Goal: Register for event/course

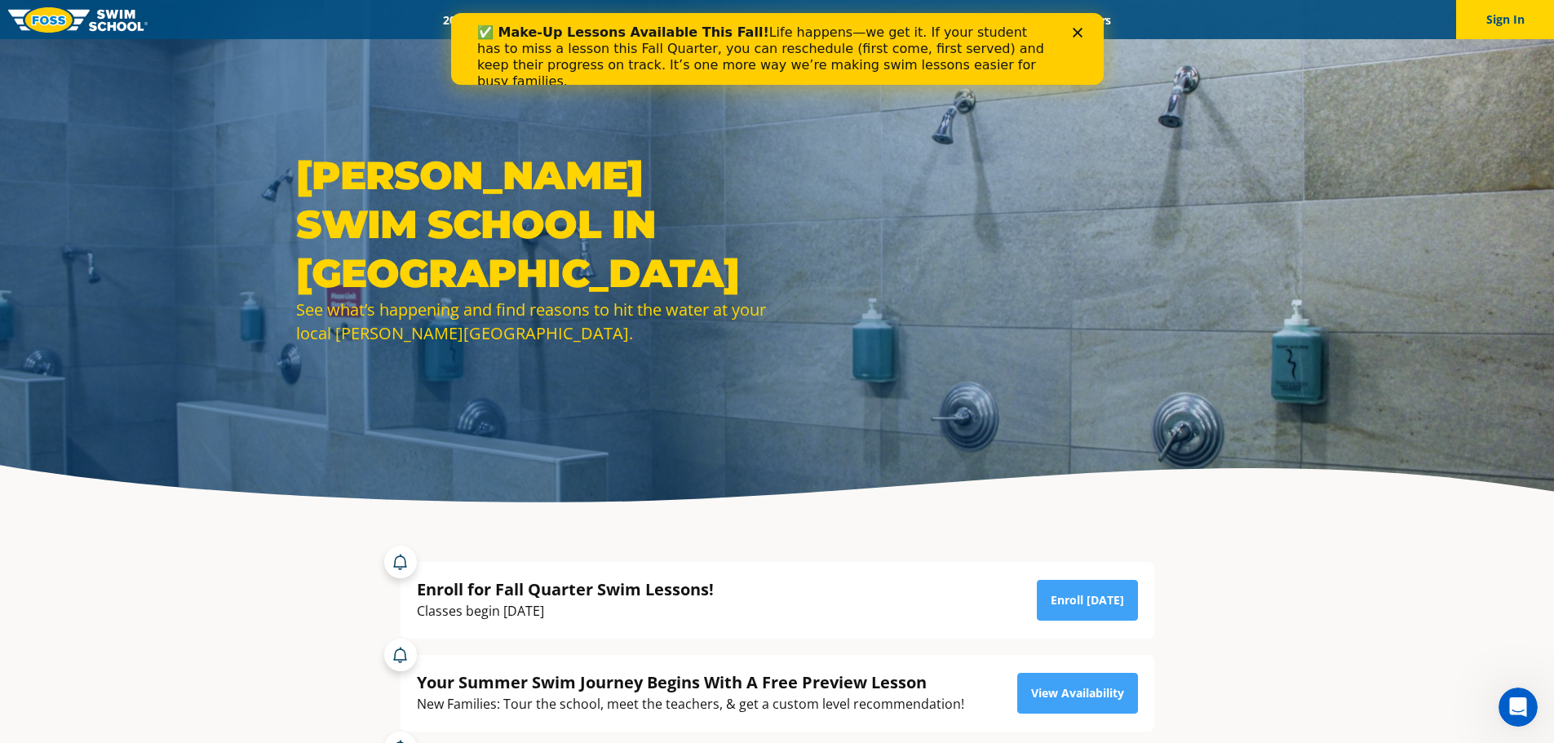
click at [1073, 24] on div "✅ Make-Up Lessons Available This Fall! Life happens—we get it. If your student …" at bounding box center [776, 57] width 600 height 75
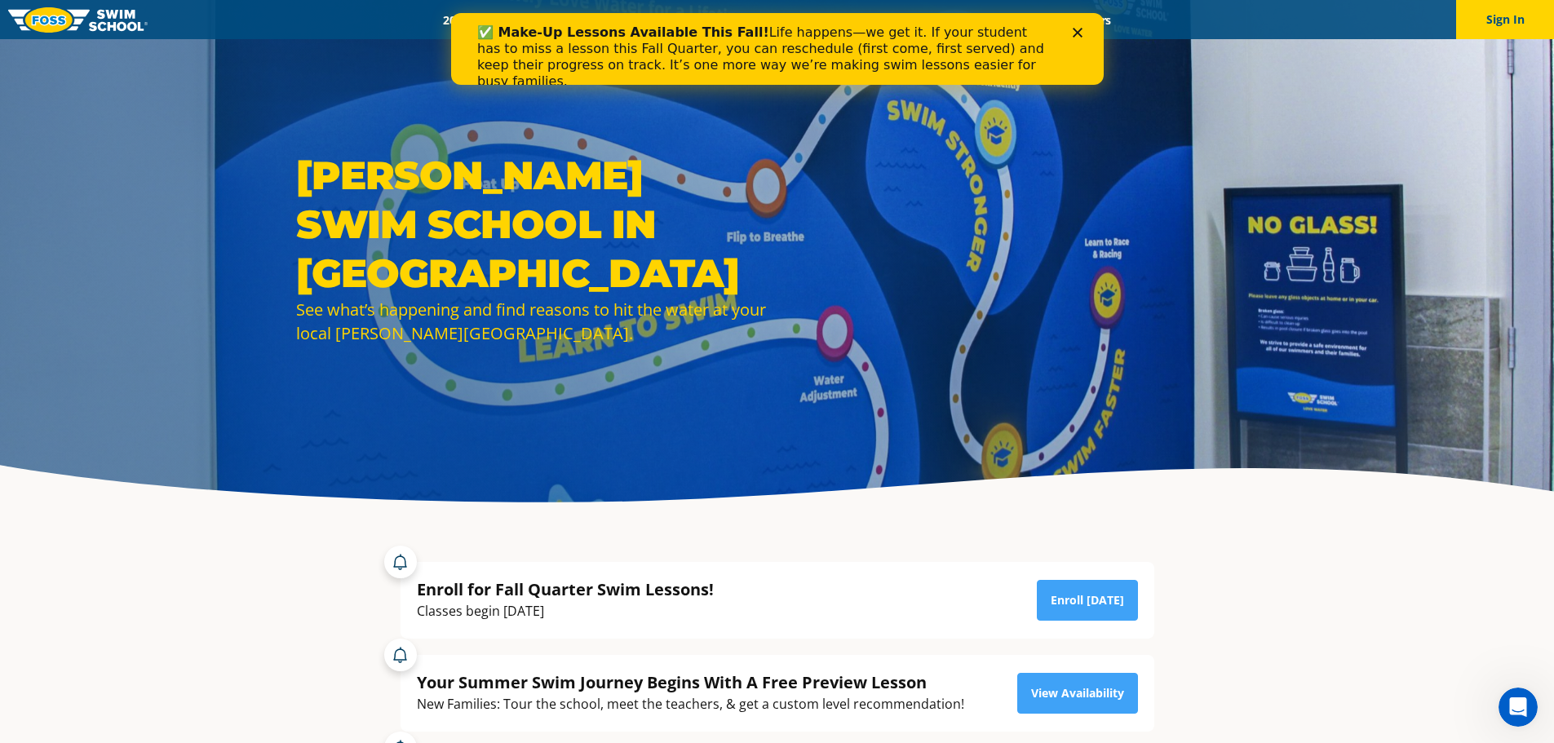
click at [1078, 35] on polygon "Close" at bounding box center [1077, 33] width 10 height 10
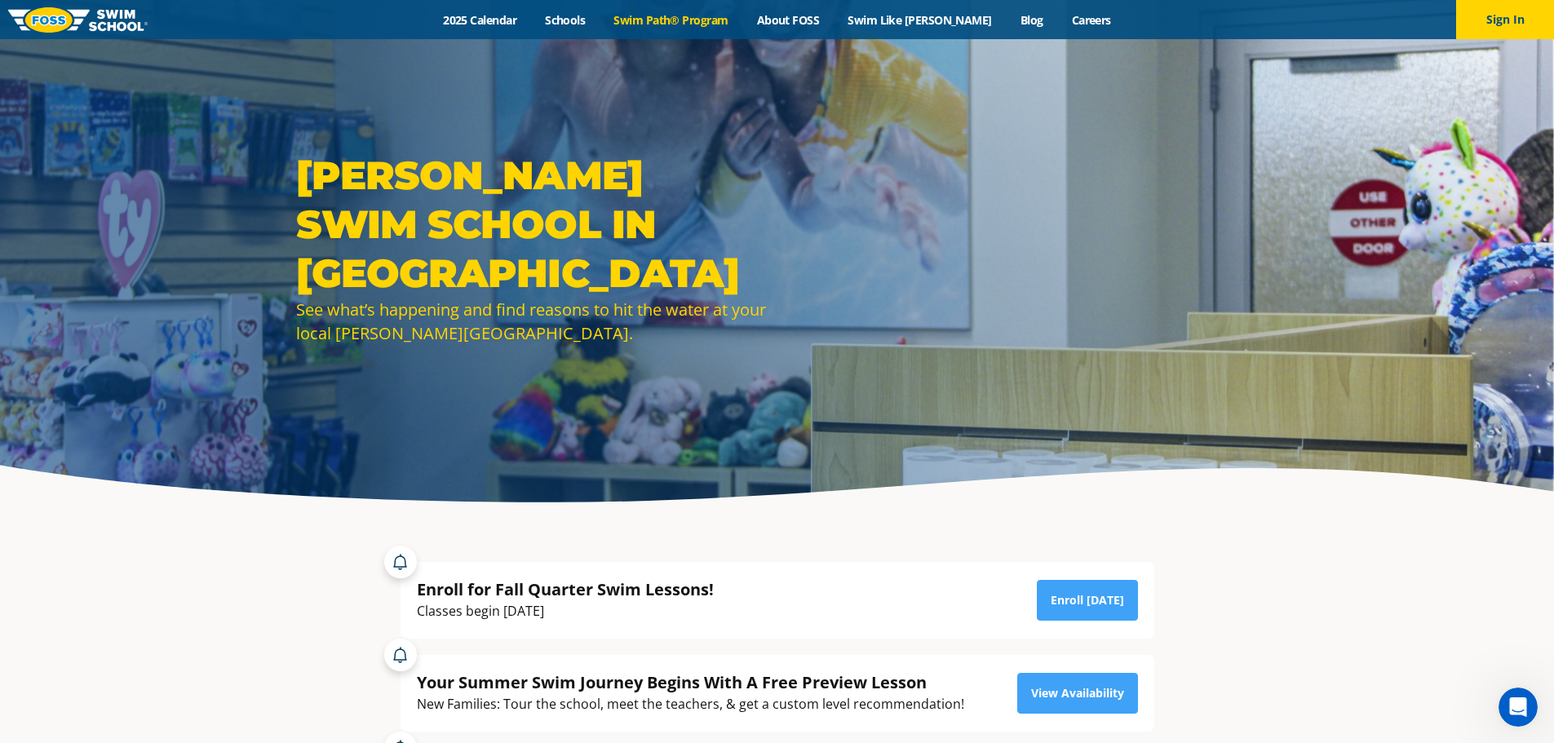
click at [700, 21] on link "Swim Path® Program" at bounding box center [671, 19] width 143 height 15
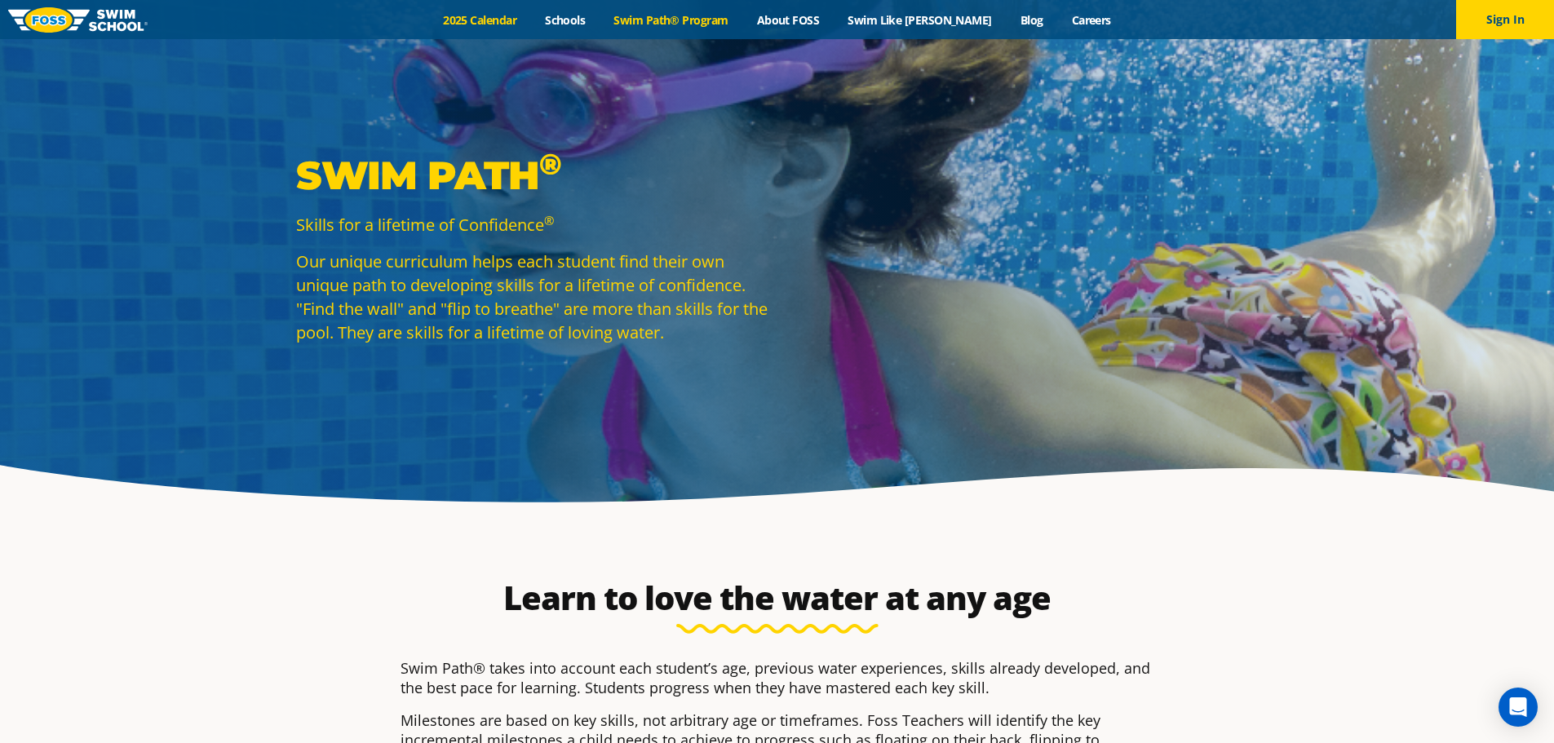
click at [493, 26] on link "2025 Calendar" at bounding box center [480, 19] width 102 height 15
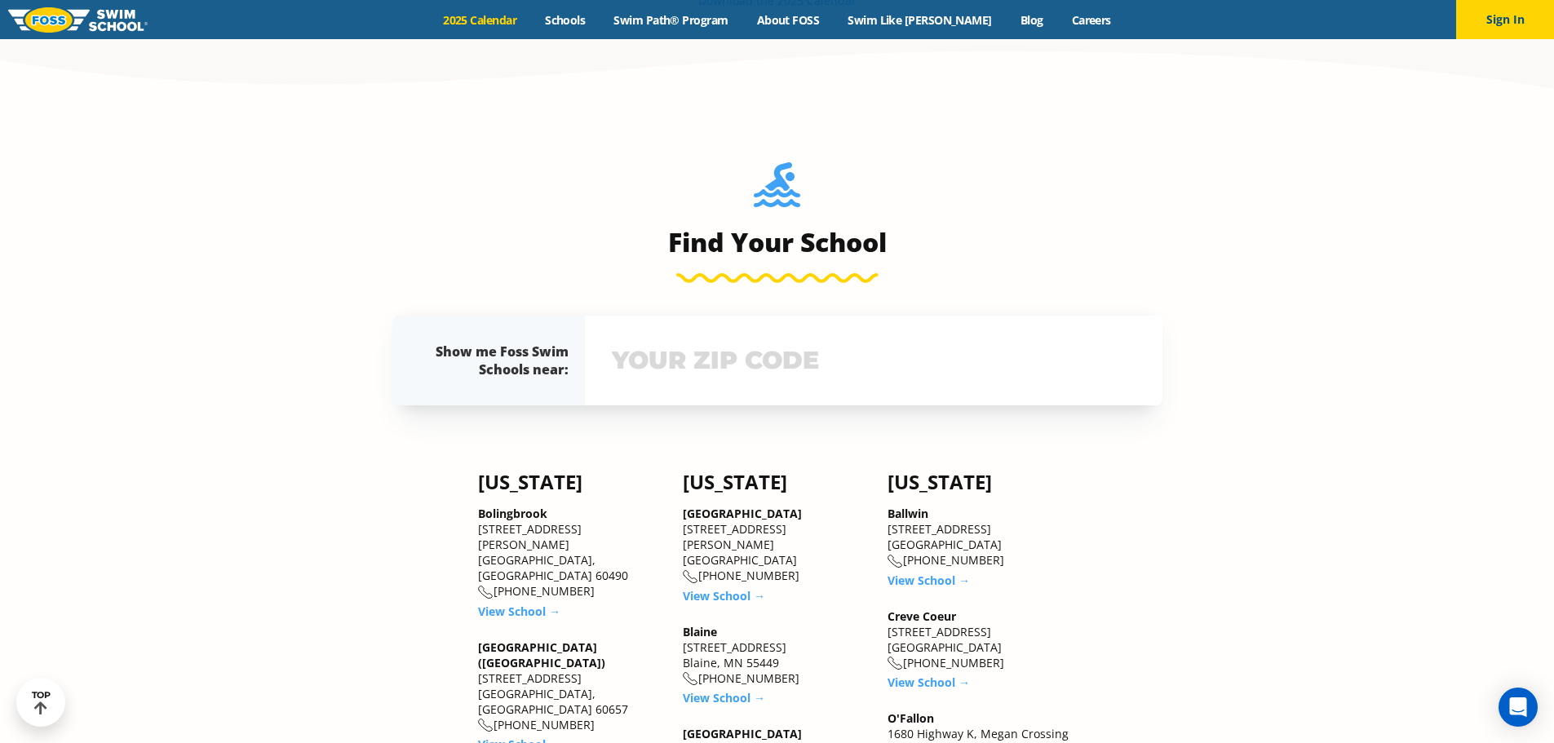
scroll to position [1709, 0]
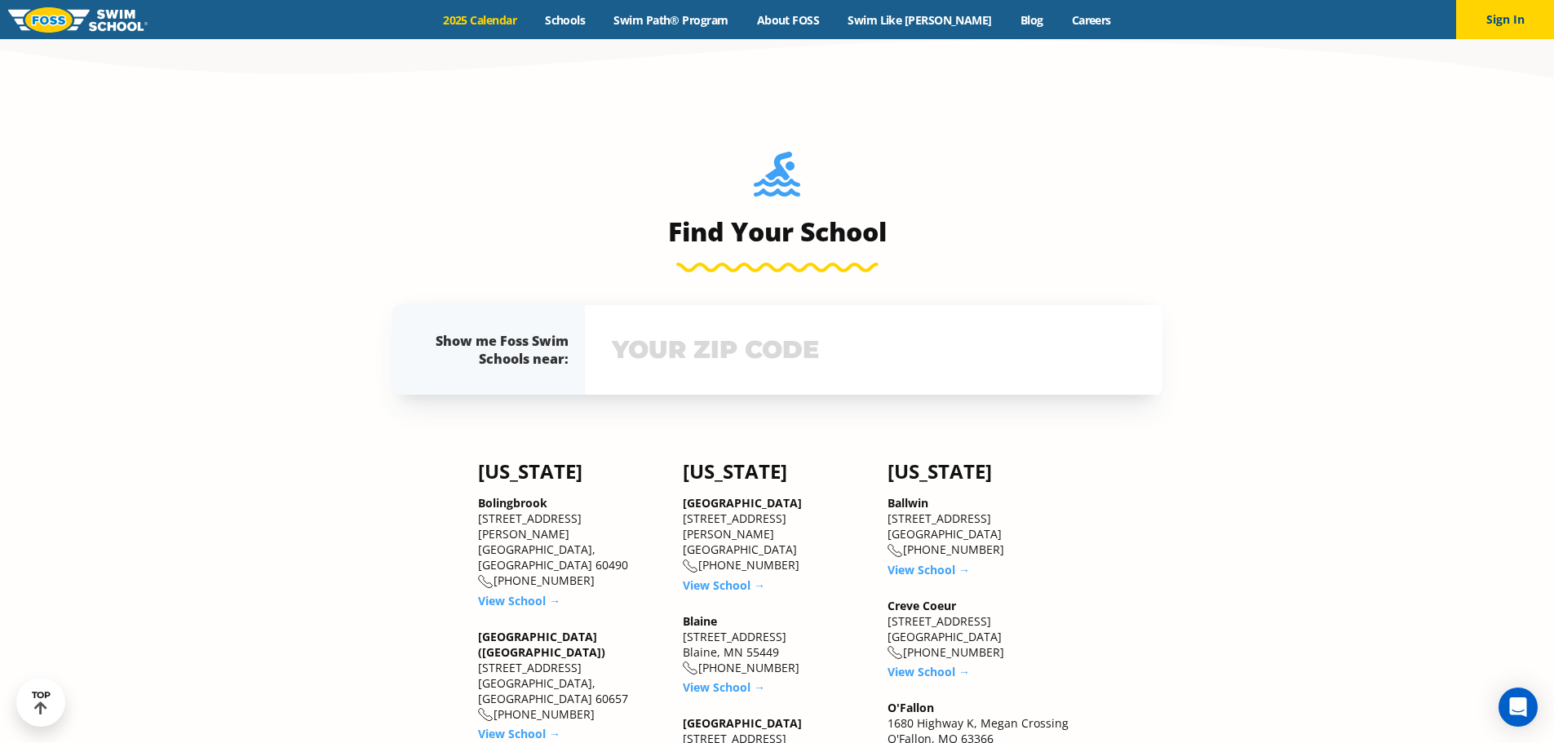
click at [714, 347] on input "text" at bounding box center [874, 349] width 532 height 47
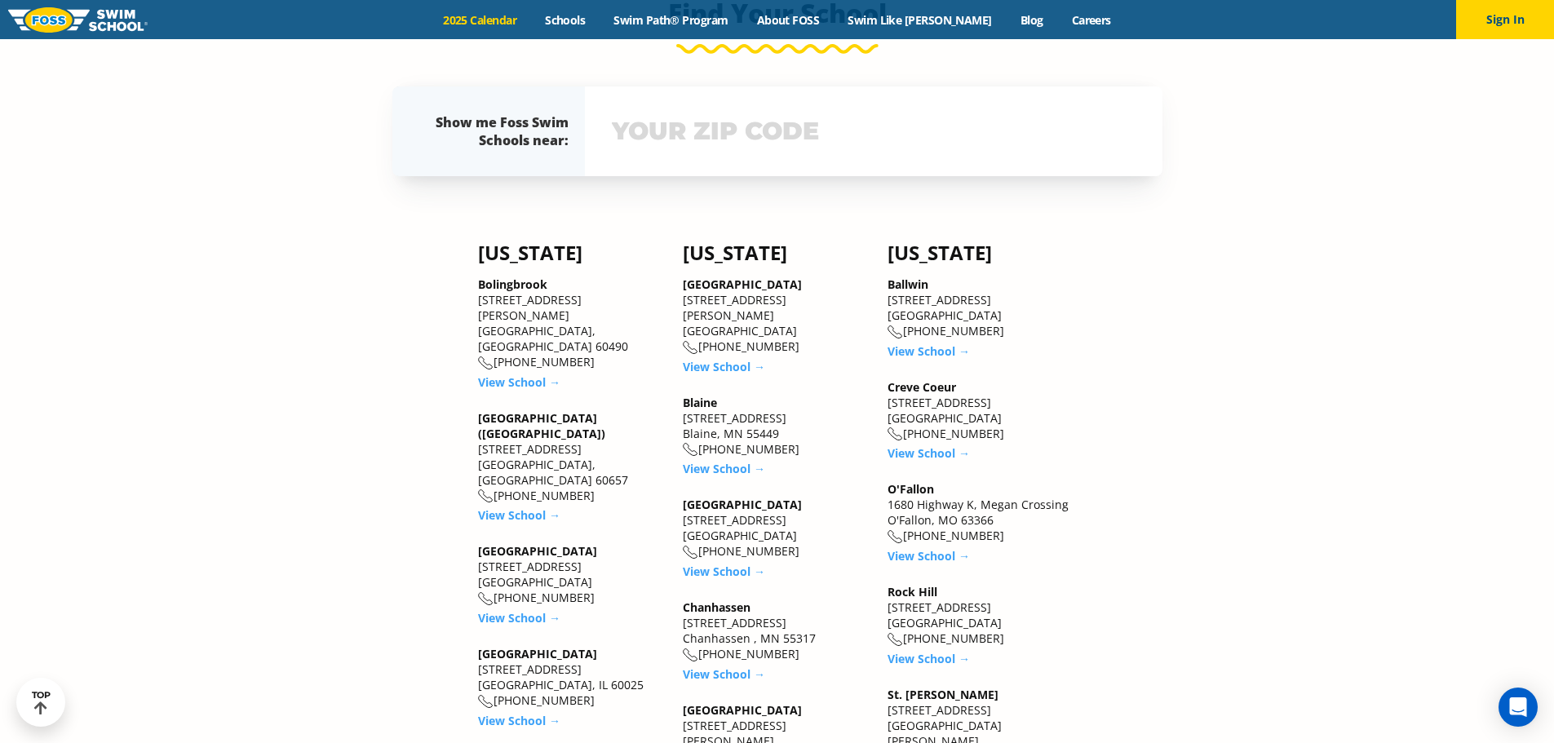
scroll to position [1932, 0]
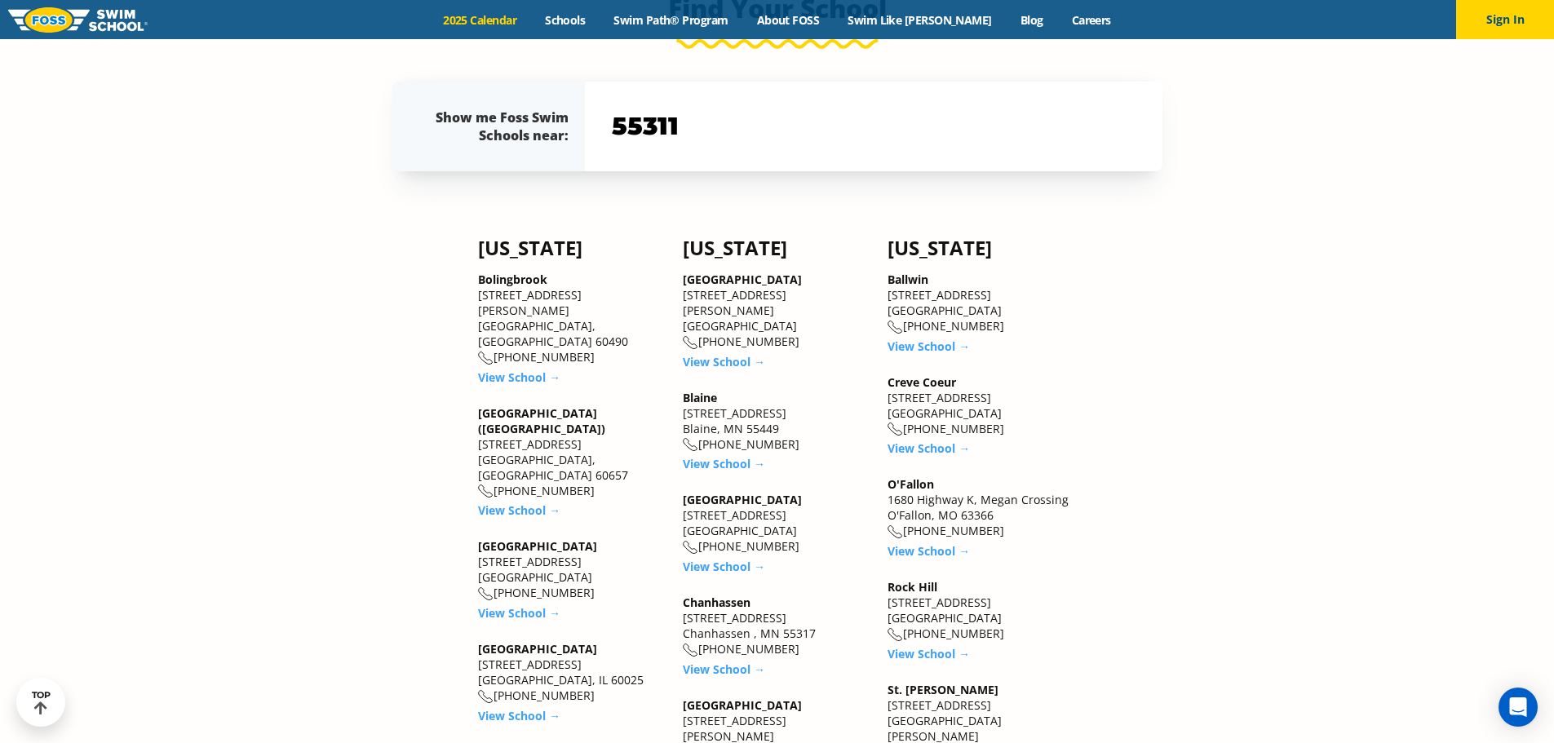
type input "55311"
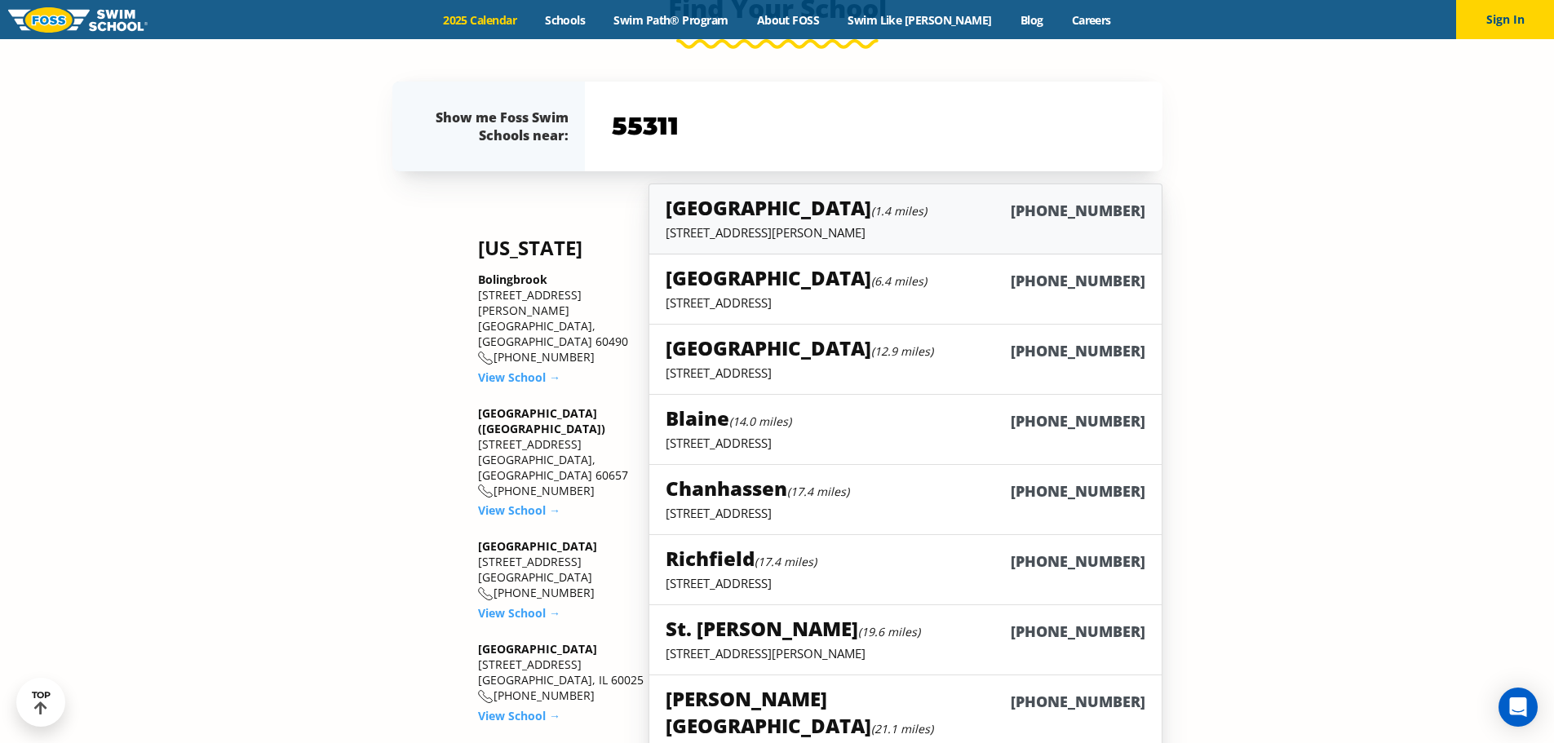
click at [879, 217] on div "Maple Grove (1.4 miles) (763) 416-8993" at bounding box center [905, 209] width 479 height 30
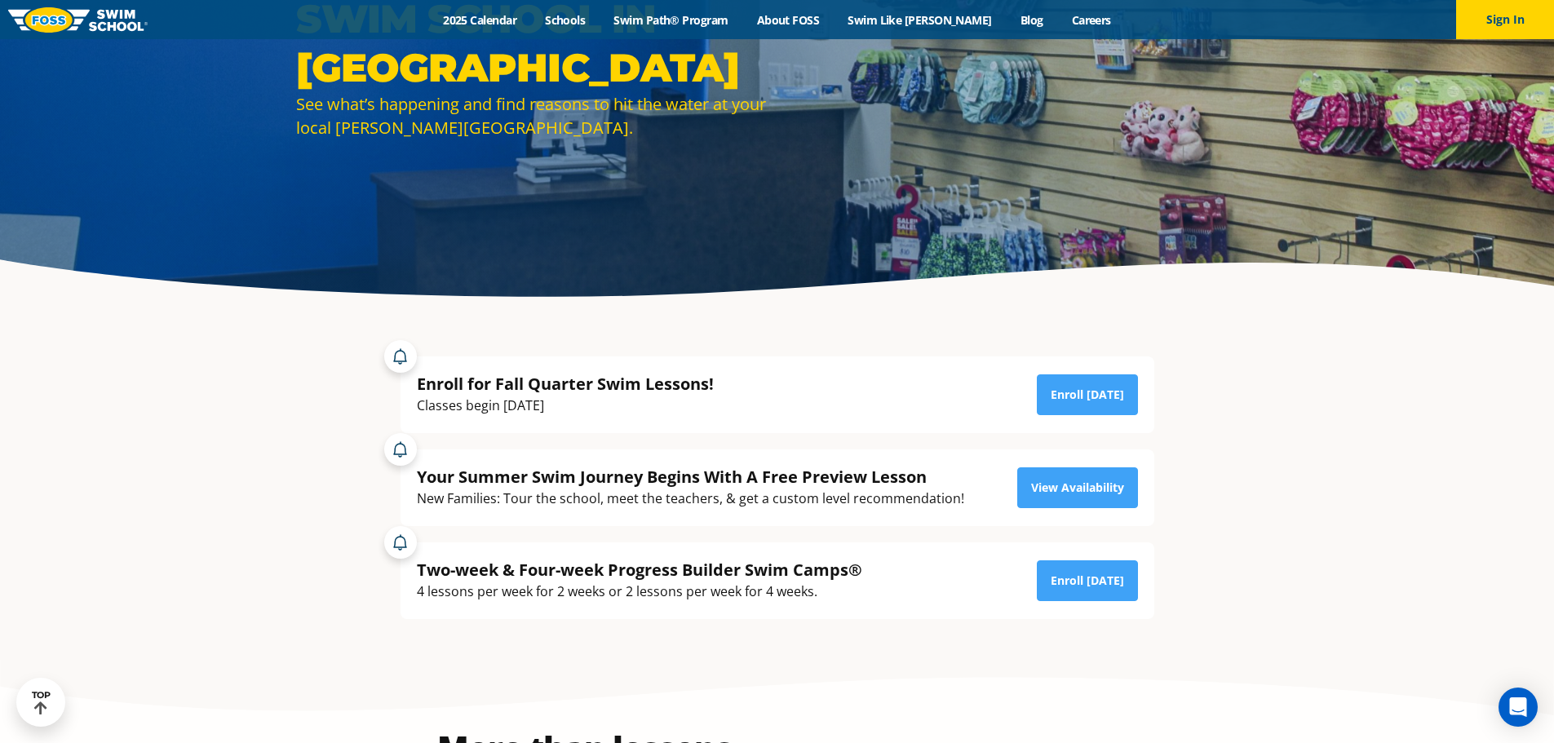
scroll to position [198, 0]
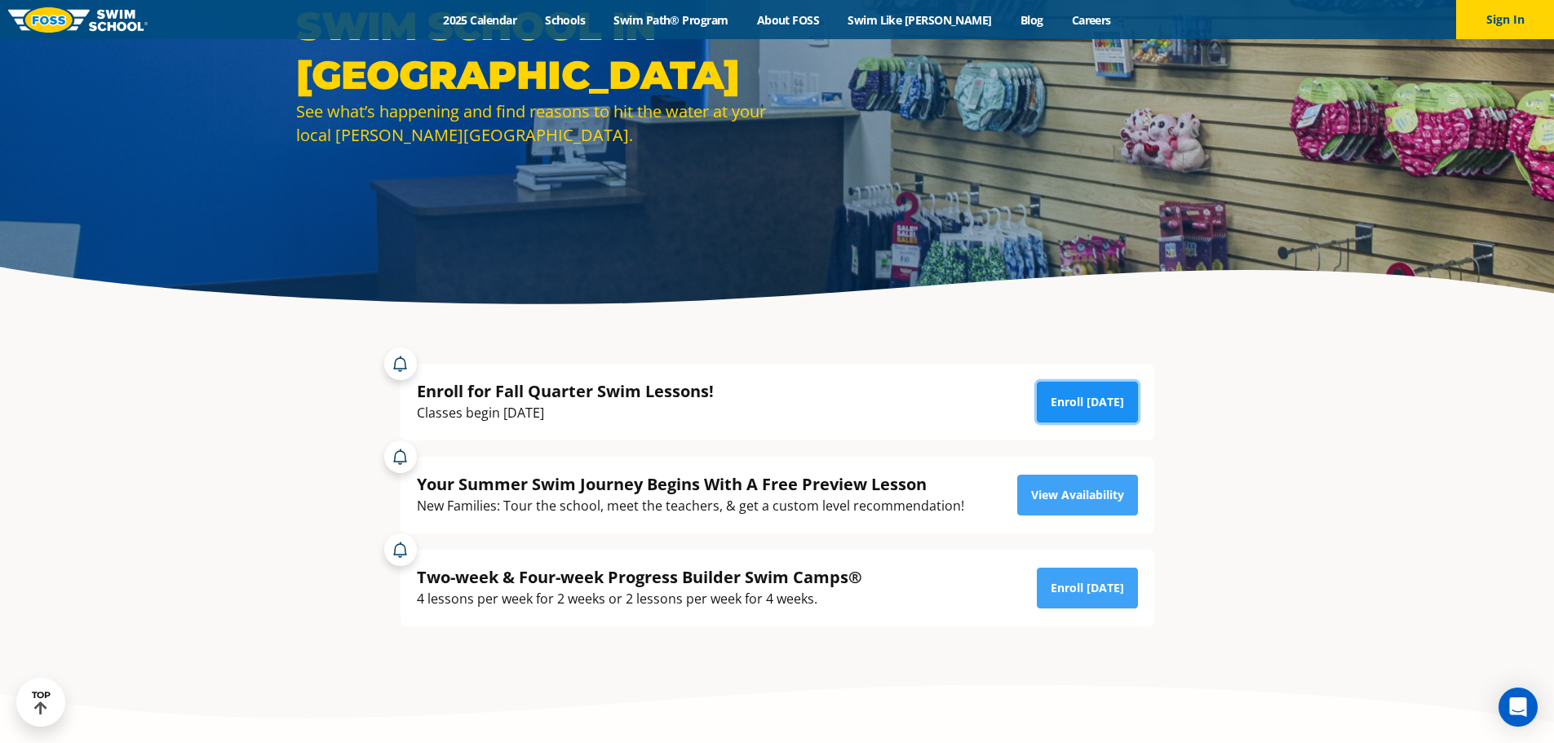
click at [1094, 409] on link "Enroll [DATE]" at bounding box center [1087, 402] width 101 height 41
